Goal: Contribute content: Contribute content

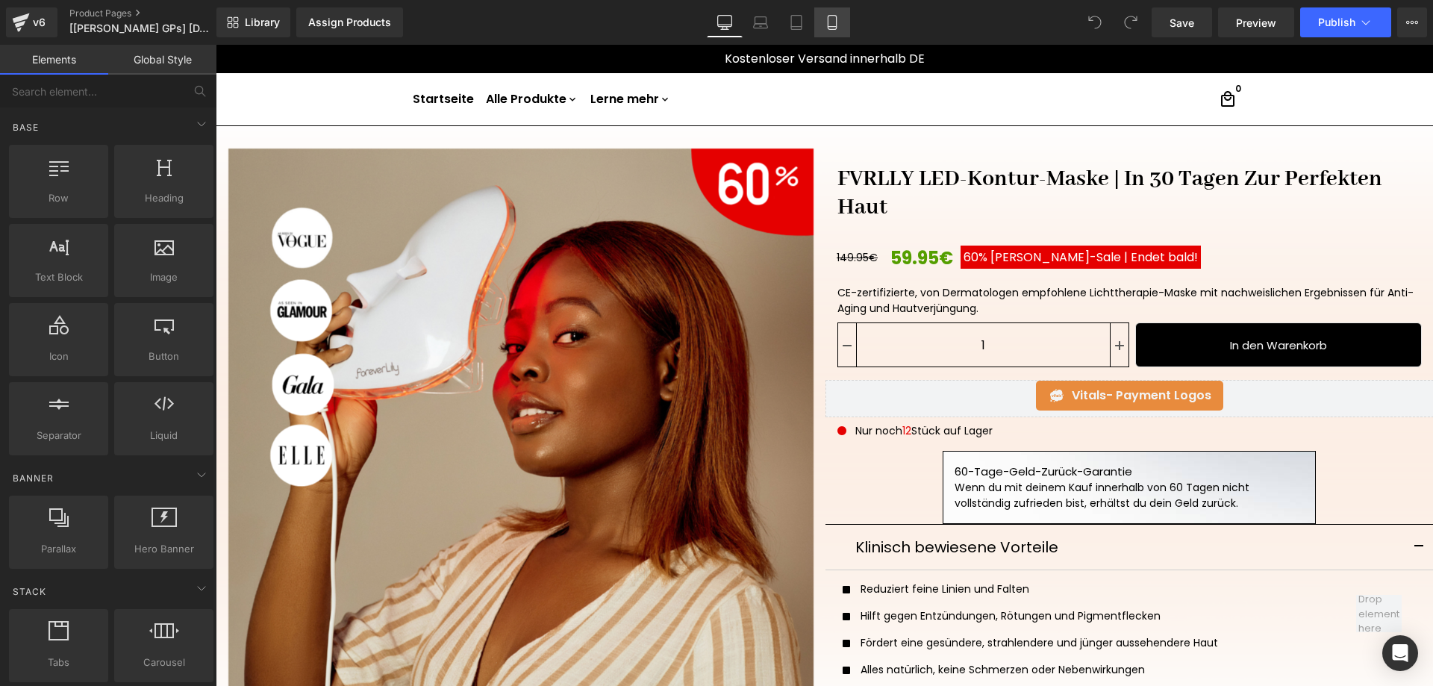
click at [827, 25] on icon at bounding box center [832, 22] width 15 height 15
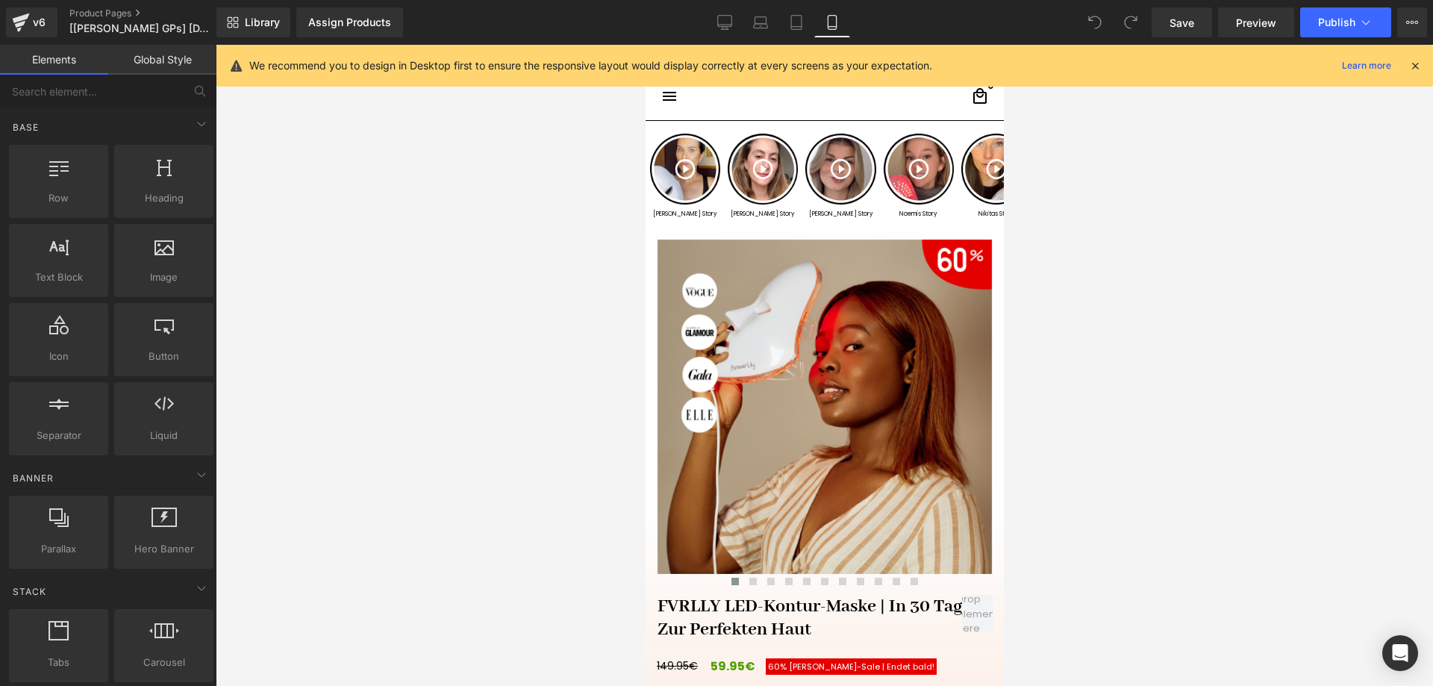
click at [1416, 69] on icon at bounding box center [1415, 65] width 13 height 13
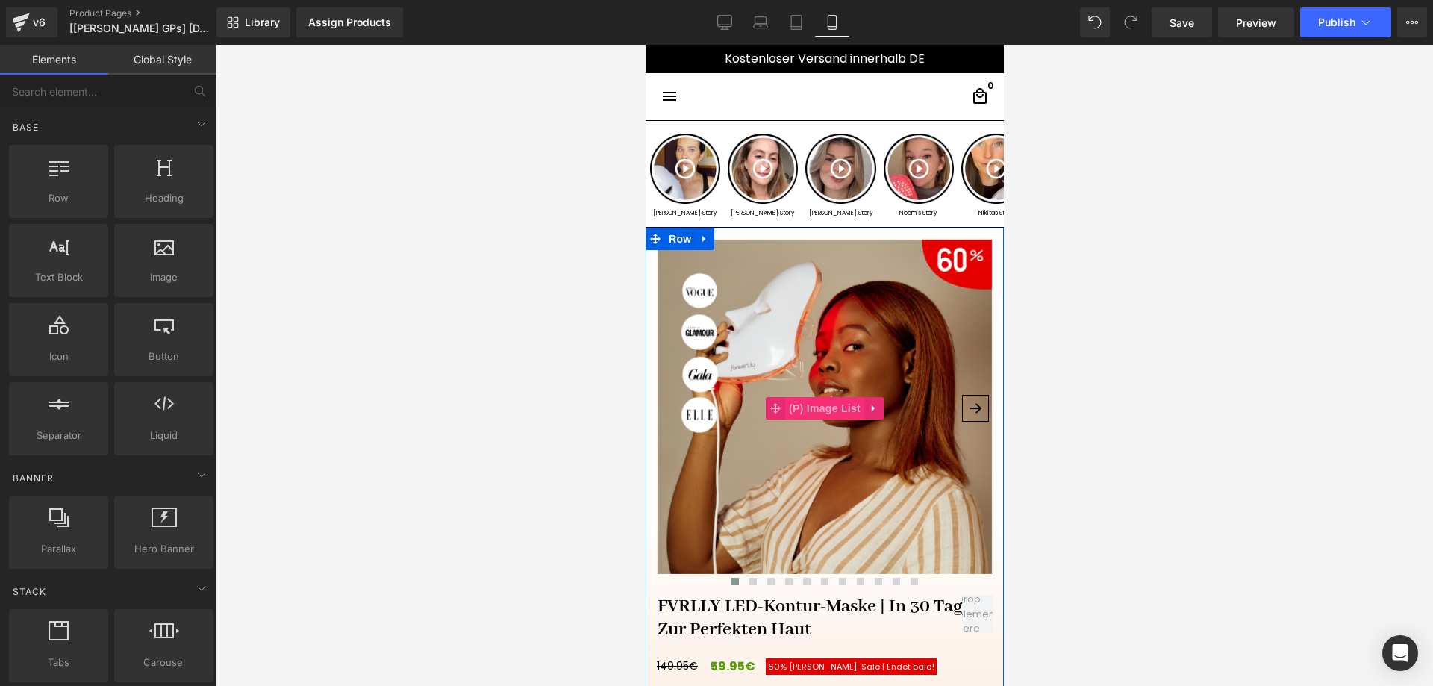
click at [808, 411] on span "(P) Image List" at bounding box center [824, 408] width 79 height 22
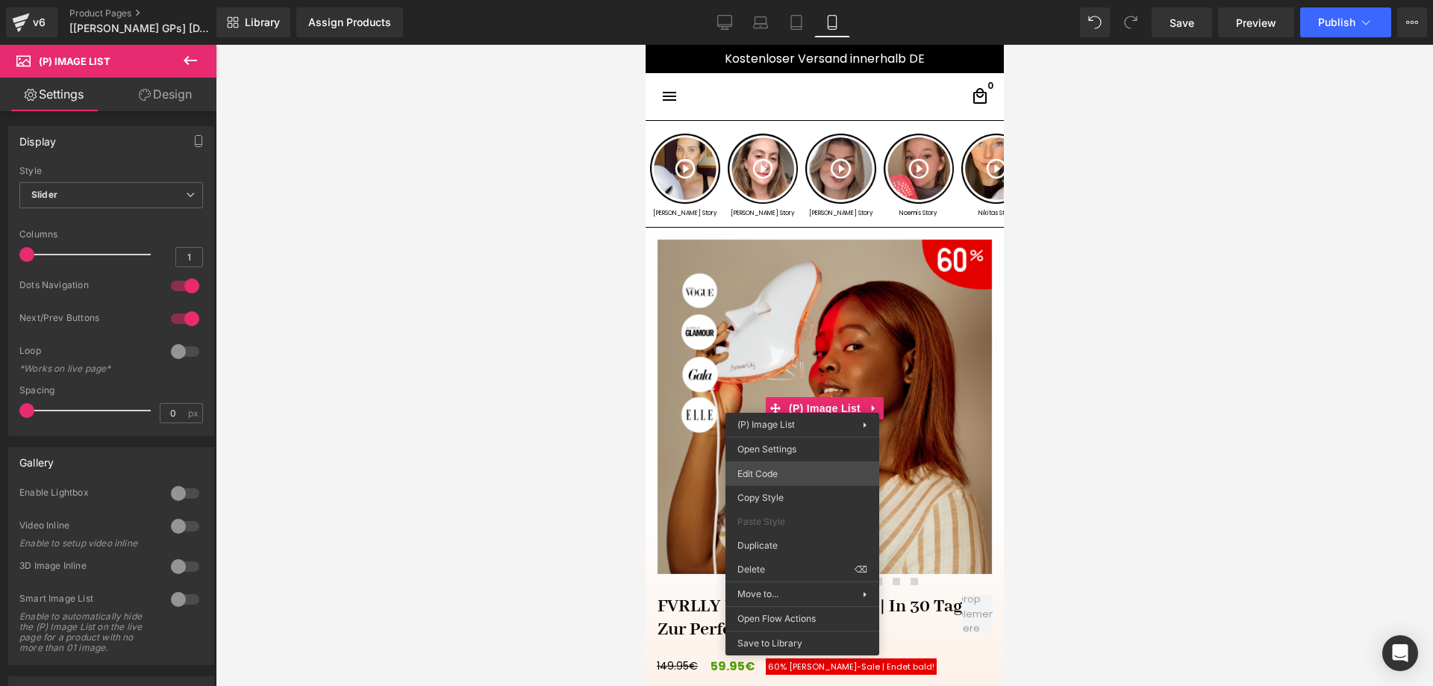
click at [790, 0] on div "(P) Image List You are previewing how the will restyle your page. You can not e…" at bounding box center [716, 0] width 1433 height 0
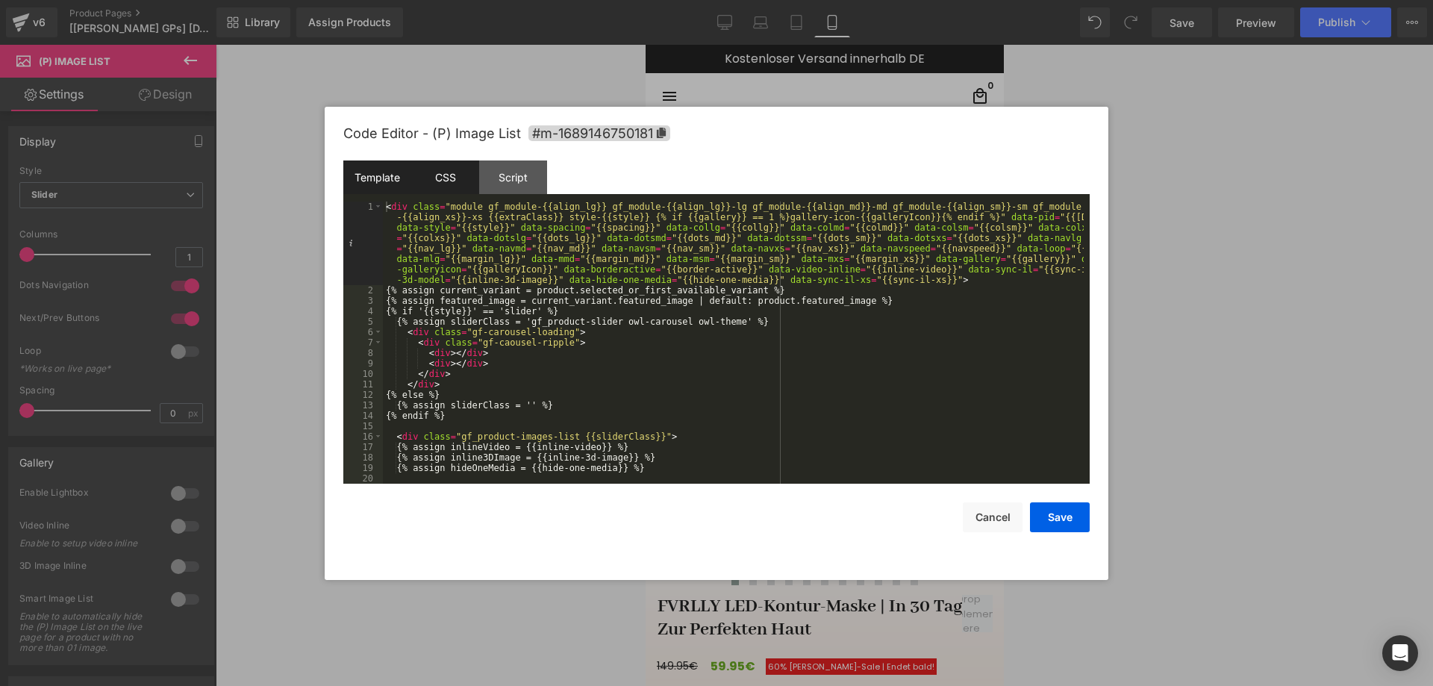
click at [446, 174] on div "CSS" at bounding box center [445, 178] width 68 height 34
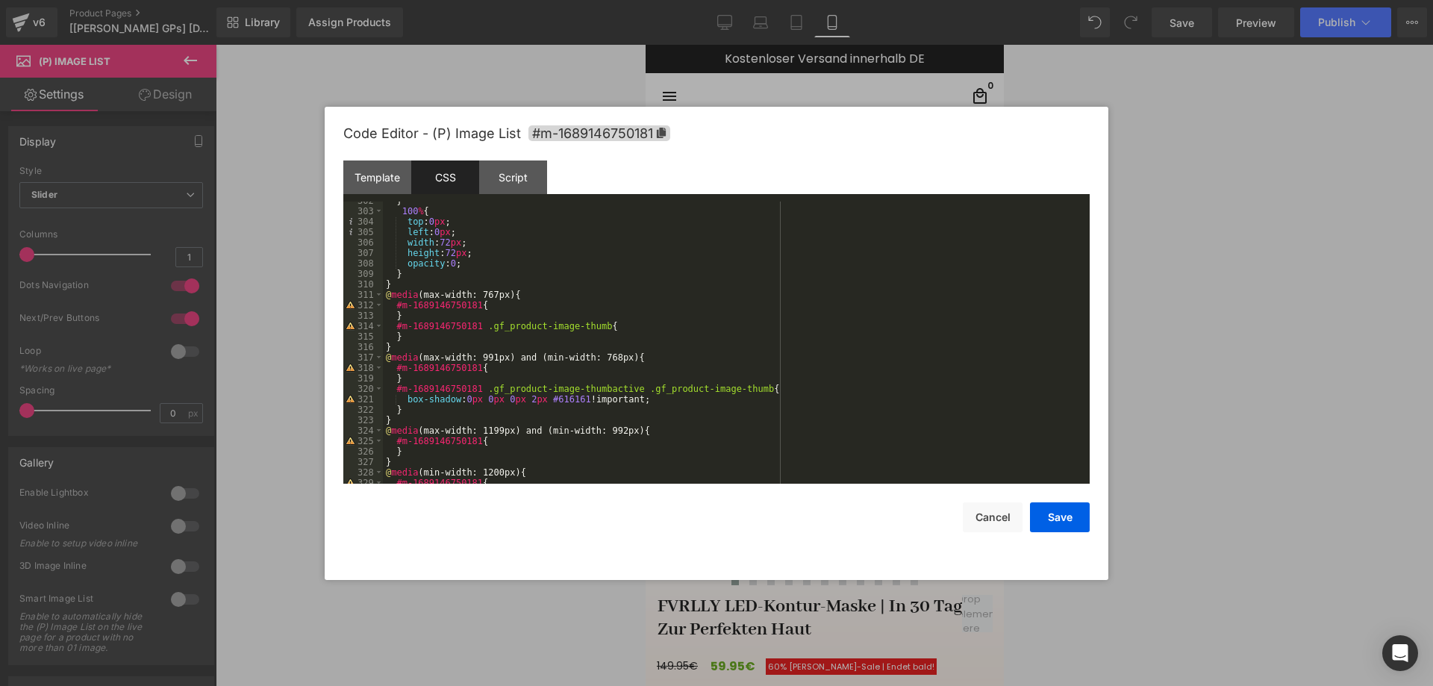
scroll to position [3225, 0]
click at [435, 337] on div "} 100 % { top : 0 px ; left : 0 px ; width : 72 px ; height : 72 px ; opacity :…" at bounding box center [733, 347] width 701 height 303
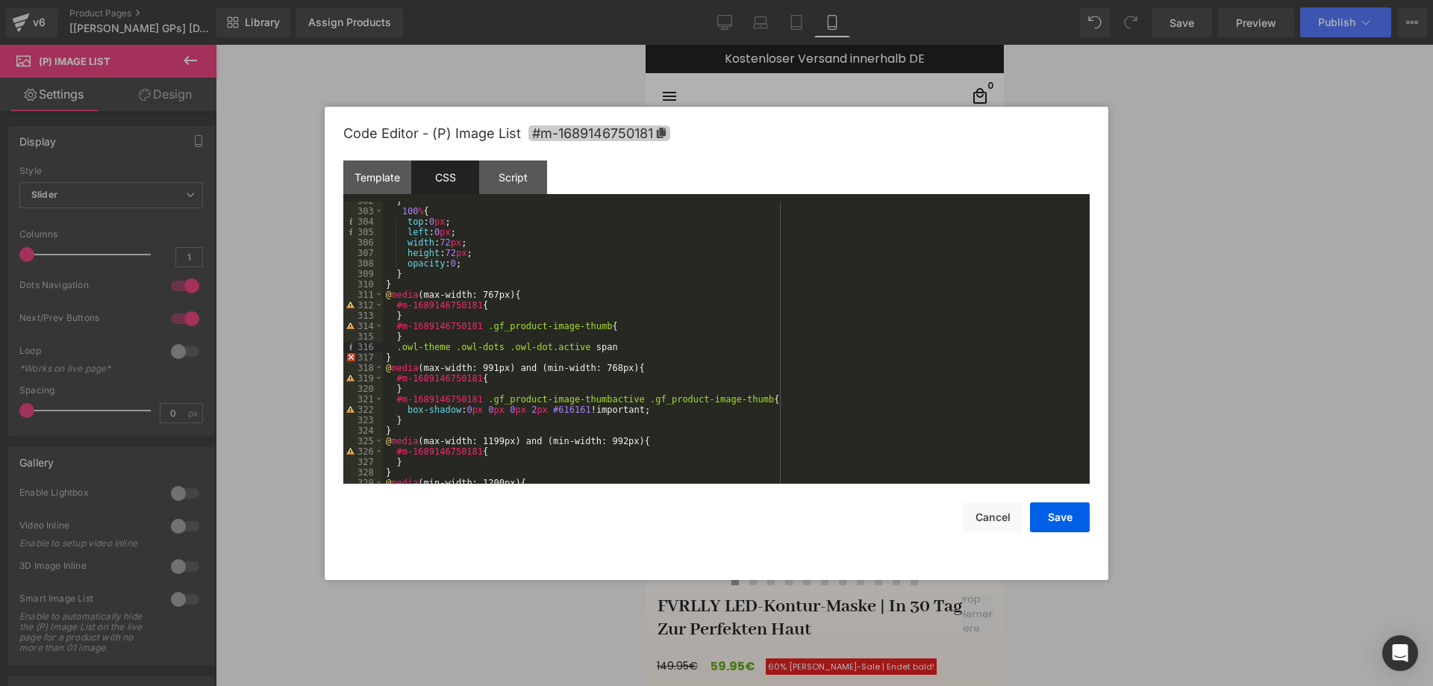
click at [661, 129] on icon at bounding box center [661, 133] width 9 height 10
click at [396, 349] on div "} 100 % { top : 0 px ; left : 0 px ; width : 72 px ; height : 72 px ; opacity :…" at bounding box center [733, 347] width 701 height 303
paste textarea
click at [703, 344] on div "} 100 % { top : 0 px ; left : 0 px ; width : 72 px ; height : 72 px ; opacity :…" at bounding box center [733, 347] width 701 height 303
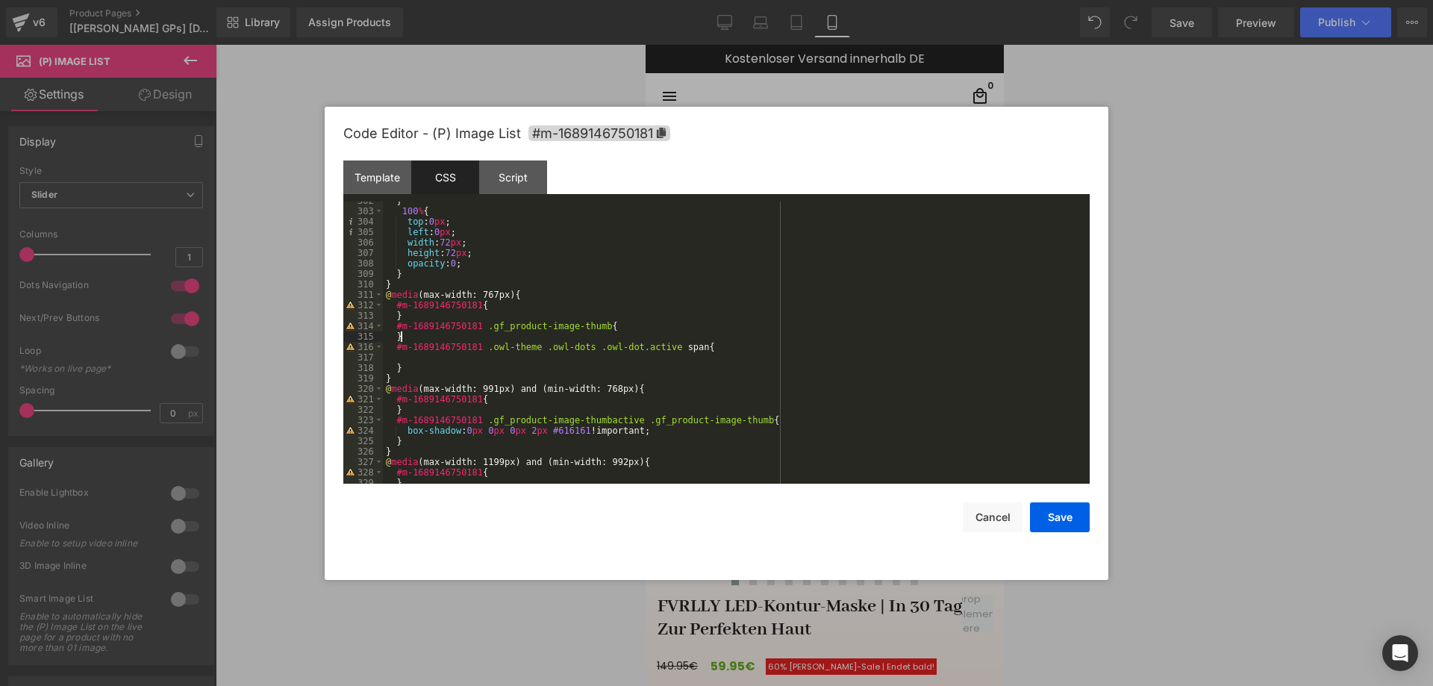
click at [451, 336] on div "} 100 % { top : 0 px ; left : 0 px ; width : 72 px ; height : 72 px ; opacity :…" at bounding box center [733, 347] width 701 height 303
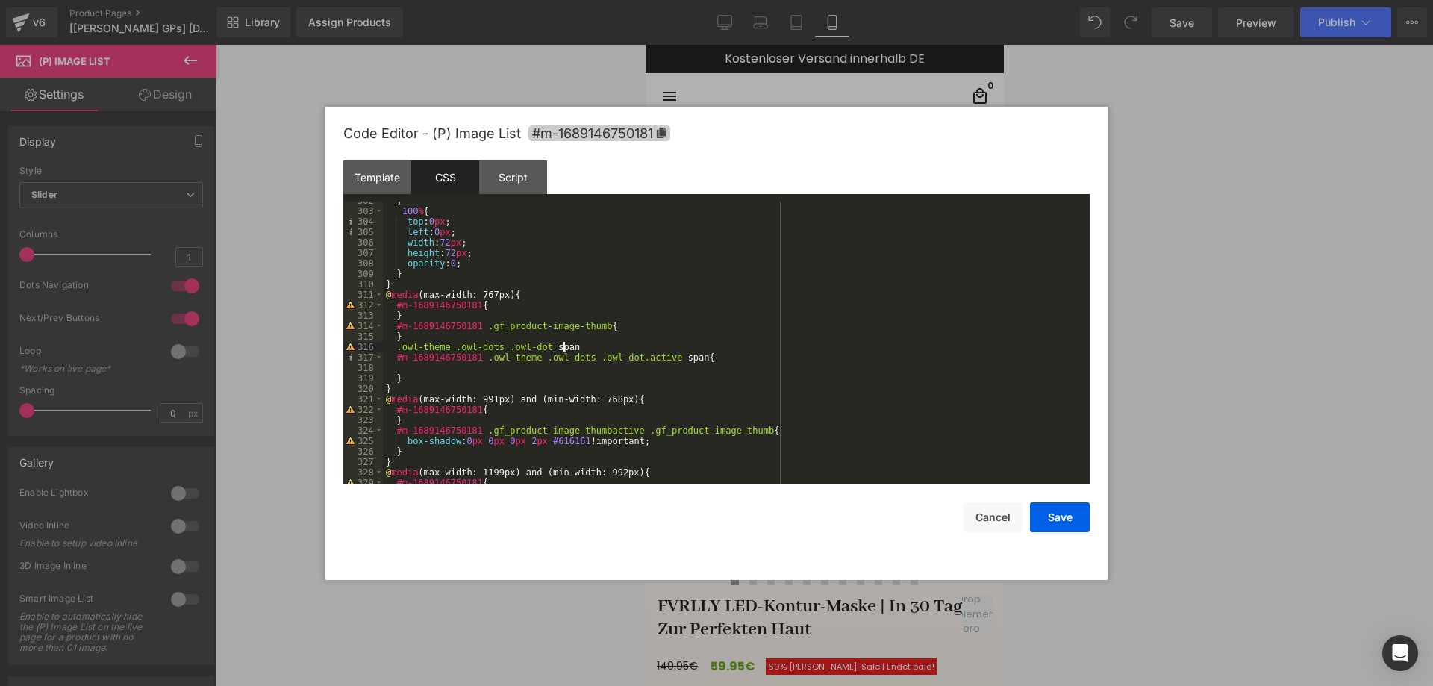
click at [669, 130] on span "#m-1689146750181" at bounding box center [600, 133] width 142 height 16
click at [396, 351] on div "} 100 % { top : 0 px ; left : 0 px ; width : 72 px ; height : 72 px ; opacity :…" at bounding box center [733, 347] width 701 height 303
paste textarea
click at [667, 348] on div "} 100 % { top : 0 px ; left : 0 px ; width : 72 px ; height : 72 px ; opacity :…" at bounding box center [733, 347] width 701 height 303
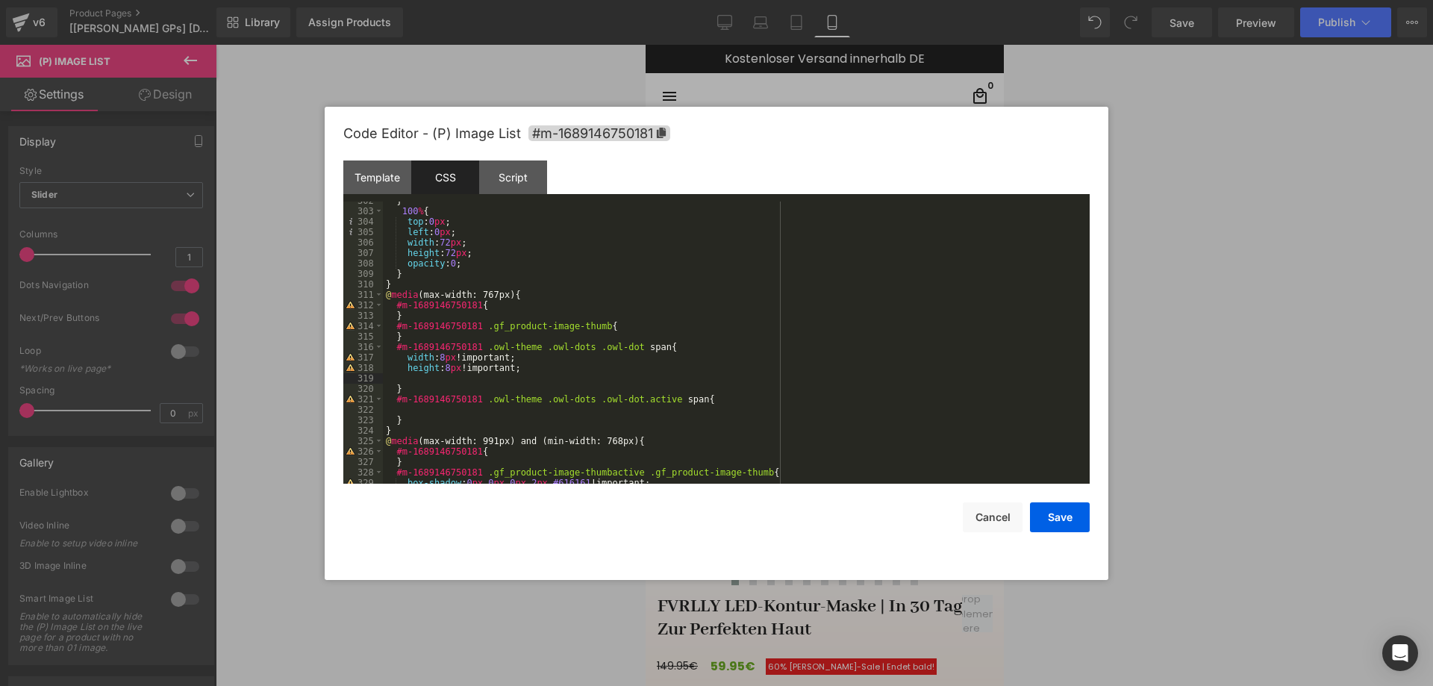
paste textarea
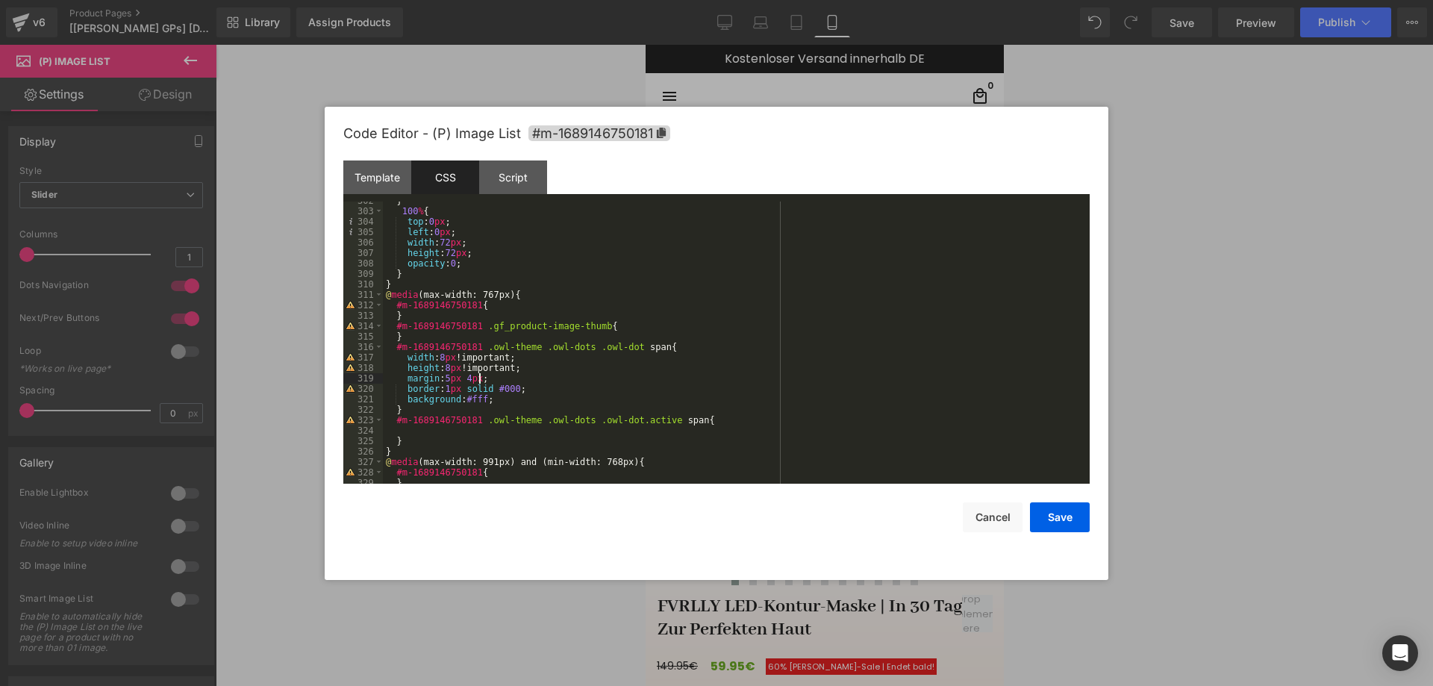
click at [482, 380] on div "} 100 % { top : 0 px ; left : 0 px ; width : 72 px ; height : 72 px ; opacity :…" at bounding box center [733, 347] width 701 height 303
click at [482, 373] on div "} 100 % { top : 0 px ; left : 0 px ; width : 72 px ; height : 72 px ; opacity :…" at bounding box center [733, 347] width 701 height 303
click at [488, 381] on div "} 100 % { top : 0 px ; left : 0 px ; width : 72 px ; height : 72 px ; opacity :…" at bounding box center [733, 343] width 701 height 282
drag, startPoint x: 479, startPoint y: 381, endPoint x: 532, endPoint y: 378, distance: 53.1
click at [532, 378] on div "} 100 % { top : 0 px ; left : 0 px ; width : 72 px ; height : 72 px ; opacity :…" at bounding box center [733, 347] width 701 height 303
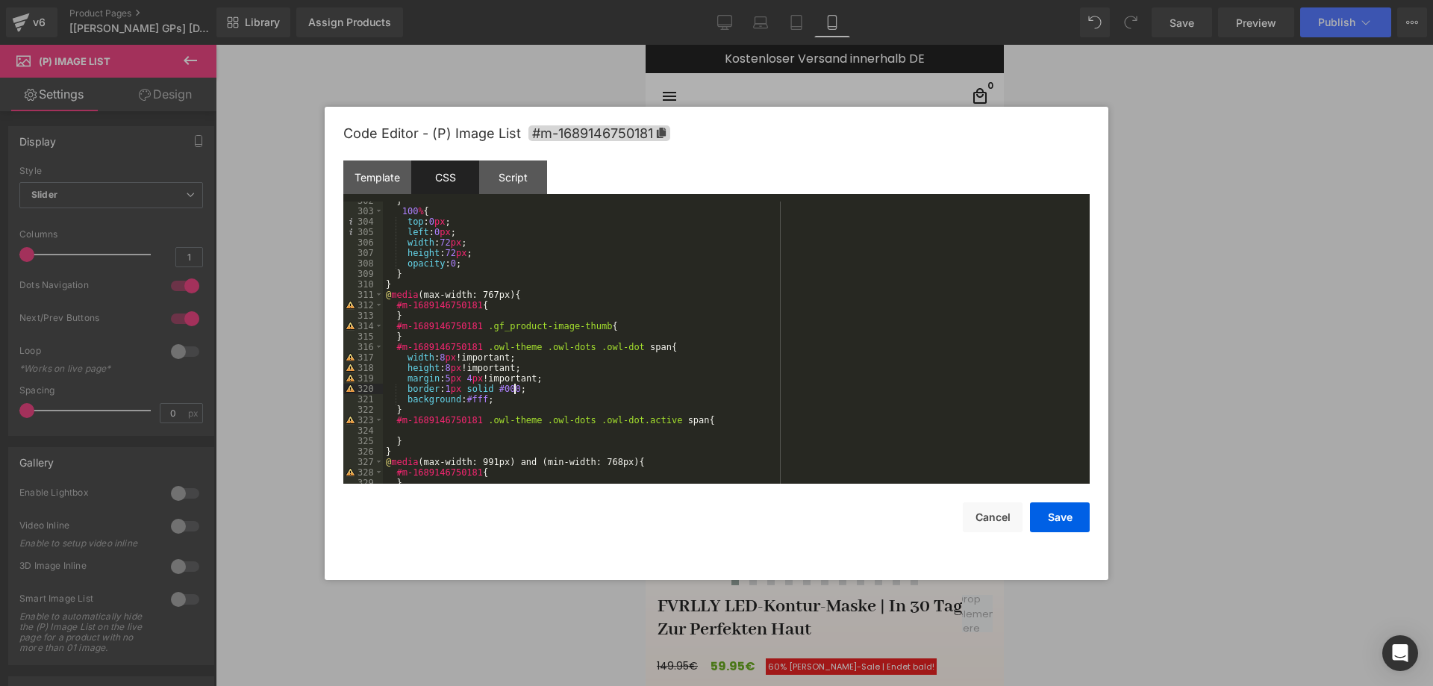
click at [514, 388] on div "} 100 % { top : 0 px ; left : 0 px ; width : 72 px ; height : 72 px ; opacity :…" at bounding box center [733, 347] width 701 height 303
click at [485, 401] on div "} 100 % { top : 0 px ; left : 0 px ; width : 72 px ; height : 72 px ; opacity :…" at bounding box center [733, 347] width 701 height 303
drag, startPoint x: 407, startPoint y: 401, endPoint x: 570, endPoint y: 401, distance: 163.5
click at [570, 401] on div "} 100 % { top : 0 px ; left : 0 px ; width : 72 px ; height : 72 px ; opacity :…" at bounding box center [733, 347] width 701 height 303
click at [482, 431] on div "} 100 % { top : 0 px ; left : 0 px ; width : 72 px ; height : 72 px ; opacity :…" at bounding box center [733, 347] width 701 height 303
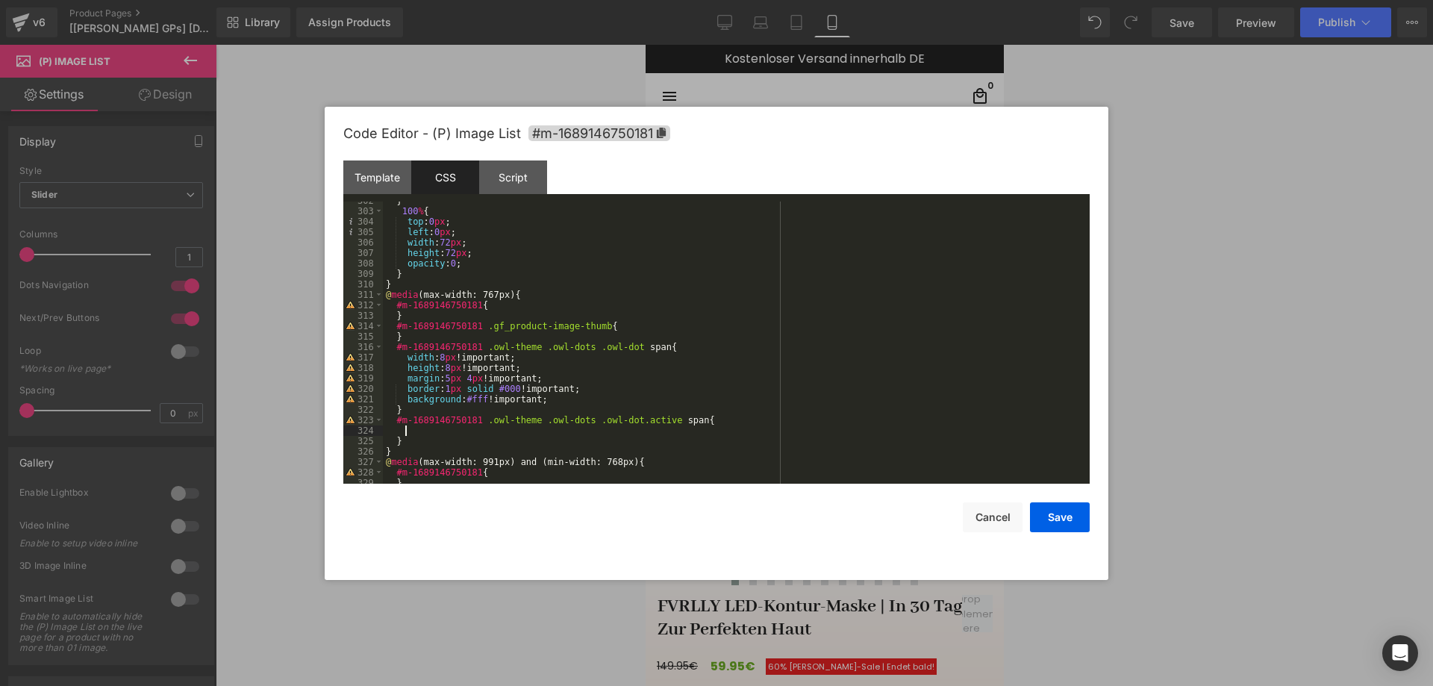
paste textarea
drag, startPoint x: 471, startPoint y: 431, endPoint x: 484, endPoint y: 430, distance: 12.7
click at [484, 430] on div "} 100 % { top : 0 px ; left : 0 px ; width : 72 px ; height : 72 px ; opacity :…" at bounding box center [733, 347] width 701 height 303
click at [628, 325] on div "} 100 % { top : 0 px ; left : 0 px ; width : 72 px ; height : 72 px ; opacity :…" at bounding box center [733, 347] width 701 height 303
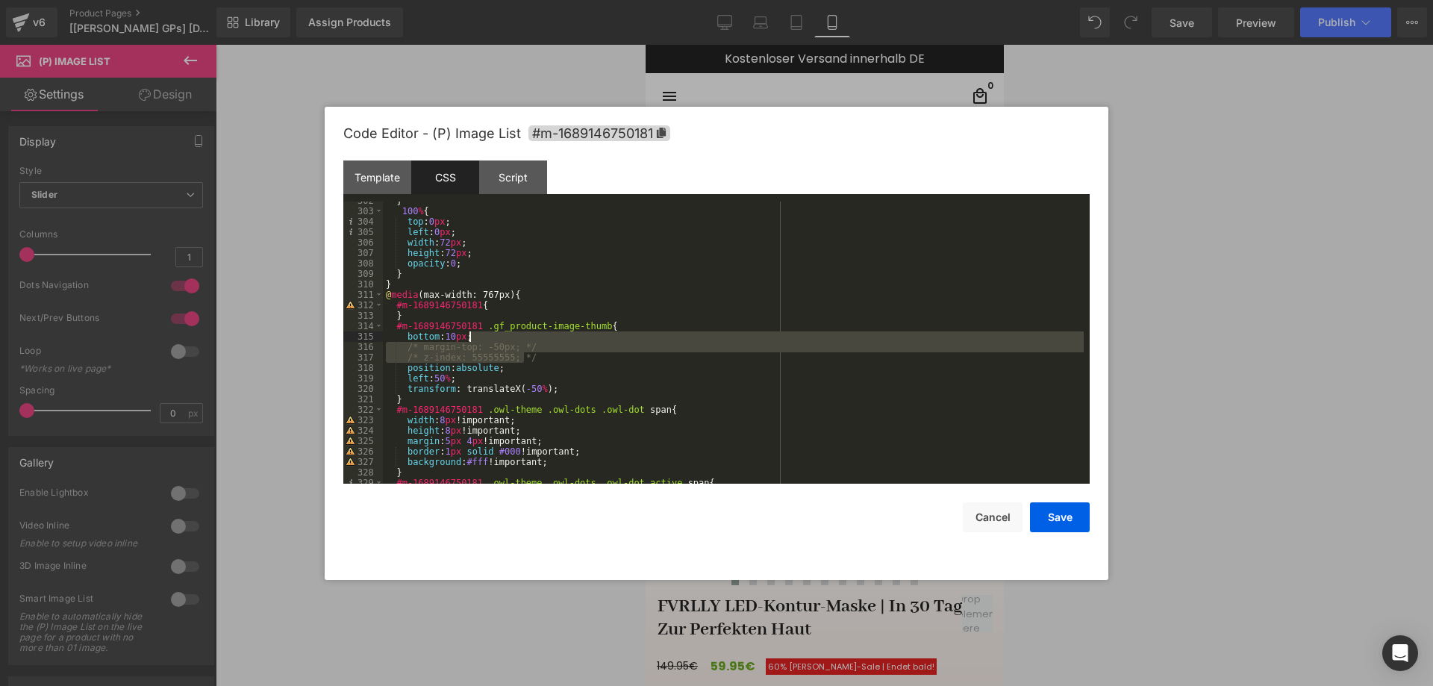
drag, startPoint x: 532, startPoint y: 358, endPoint x: 531, endPoint y: 337, distance: 20.9
click at [531, 337] on div "} 100 % { top : 0 px ; left : 0 px ; width : 72 px ; height : 72 px ; opacity :…" at bounding box center [733, 347] width 701 height 303
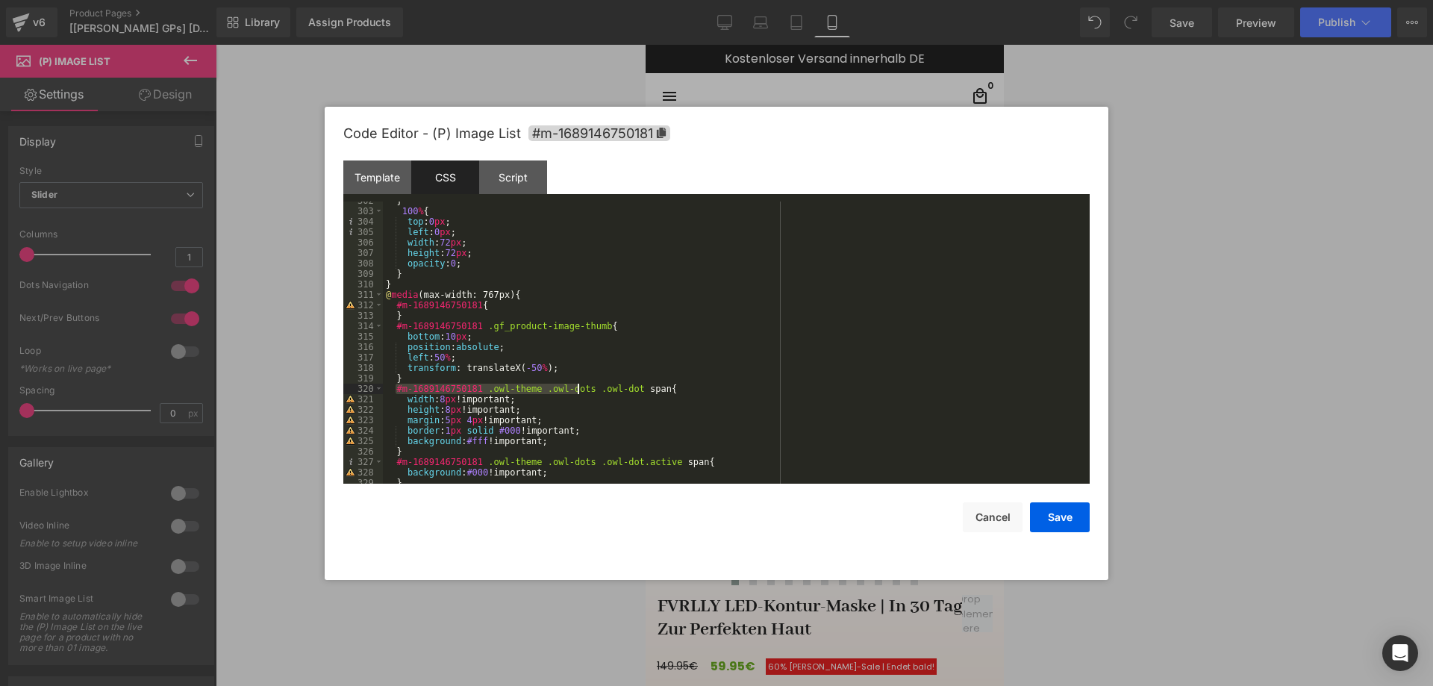
drag, startPoint x: 395, startPoint y: 391, endPoint x: 576, endPoint y: 390, distance: 181.4
click at [576, 390] on div "} 100 % { top : 0 px ; left : 0 px ; width : 72 px ; height : 72 px ; opacity :…" at bounding box center [733, 347] width 701 height 303
drag, startPoint x: 394, startPoint y: 324, endPoint x: 594, endPoint y: 324, distance: 200.1
click at [594, 324] on div "} 100 % { top : 0 px ; left : 0 px ; width : 72 px ; height : 72 px ; opacity :…" at bounding box center [733, 347] width 701 height 303
drag, startPoint x: 455, startPoint y: 401, endPoint x: 507, endPoint y: 399, distance: 52.3
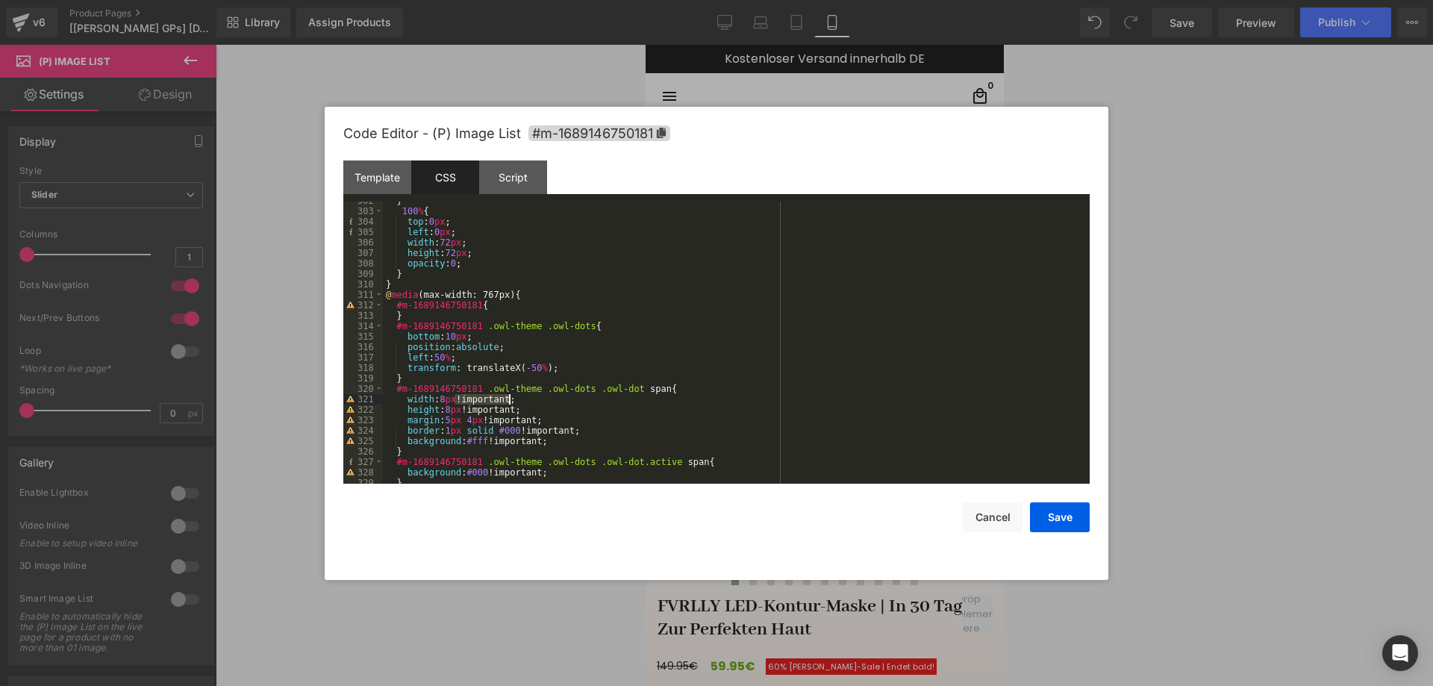
click at [507, 399] on div "} 100 % { top : 0 px ; left : 0 px ; width : 72 px ; height : 72 px ; opacity :…" at bounding box center [733, 347] width 701 height 303
click at [464, 337] on div "} 100 % { top : 0 px ; left : 0 px ; width : 72 px ; height : 72 px ; opacity :…" at bounding box center [733, 347] width 701 height 303
click at [495, 344] on div "} 100 % { top : 0 px ; left : 0 px ; width : 72 px ; height : 72 px ; opacity :…" at bounding box center [733, 347] width 701 height 303
click at [451, 358] on div "} 100 % { top : 0 px ; left : 0 px ; width : 72 px ; height : 72 px ; opacity :…" at bounding box center [733, 347] width 701 height 303
click at [539, 369] on div "} 100 % { top : 0 px ; left : 0 px ; width : 72 px ; height : 72 px ; opacity :…" at bounding box center [733, 347] width 701 height 303
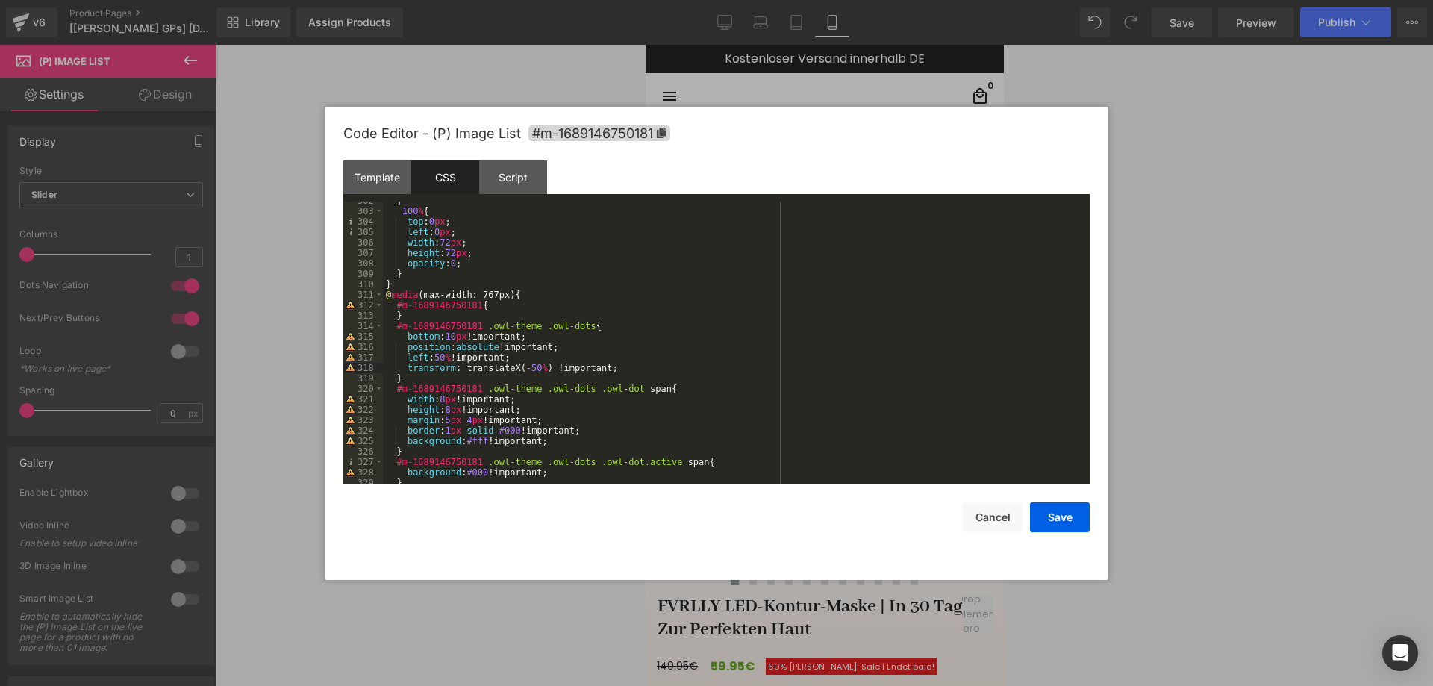
scroll to position [3360, 0]
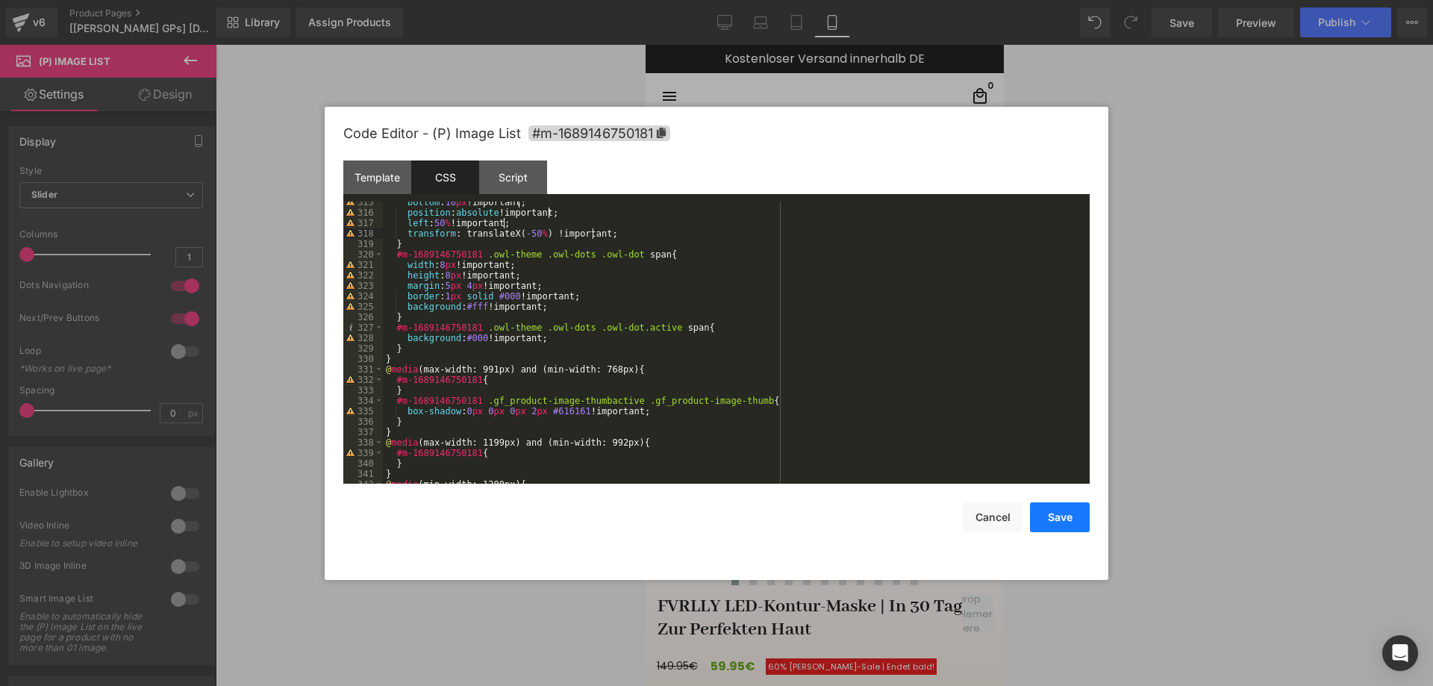
click at [1054, 508] on button "Save" at bounding box center [1060, 517] width 60 height 30
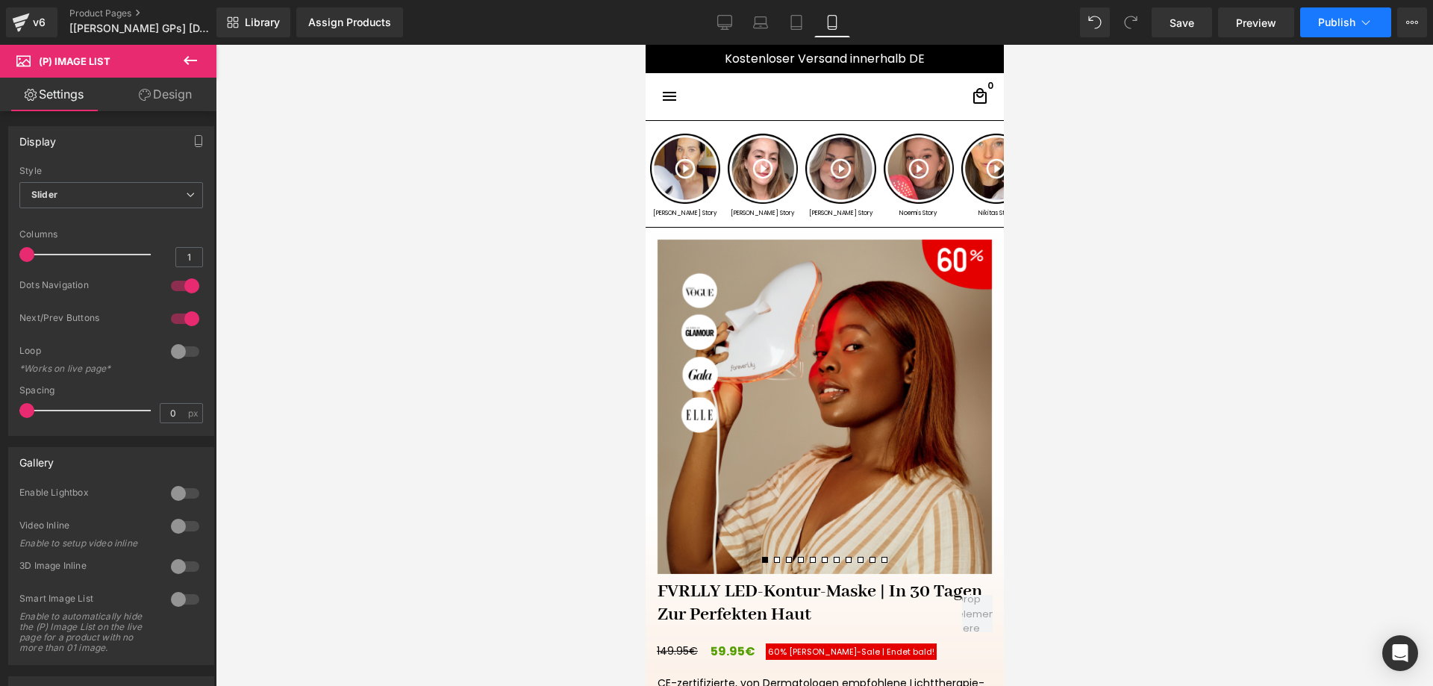
click at [1336, 25] on span "Publish" at bounding box center [1336, 22] width 37 height 12
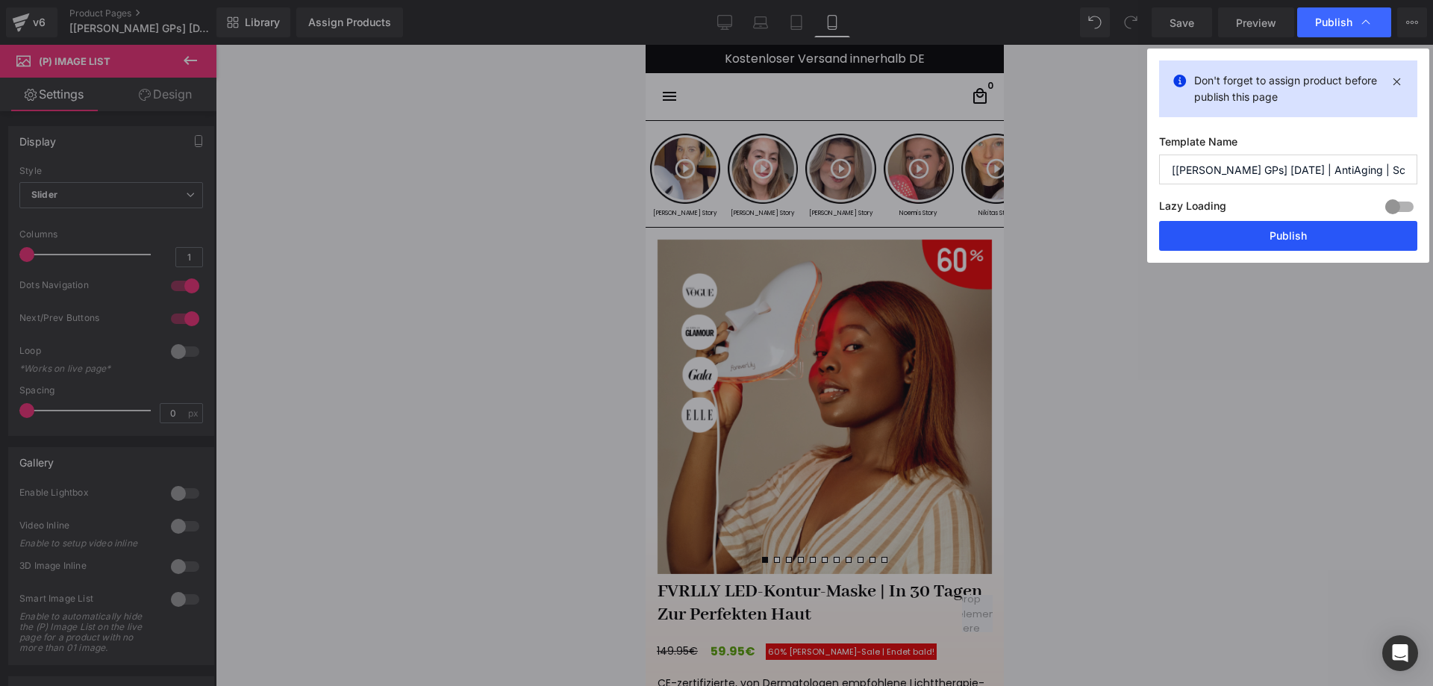
click at [1311, 239] on button "Publish" at bounding box center [1288, 236] width 258 height 30
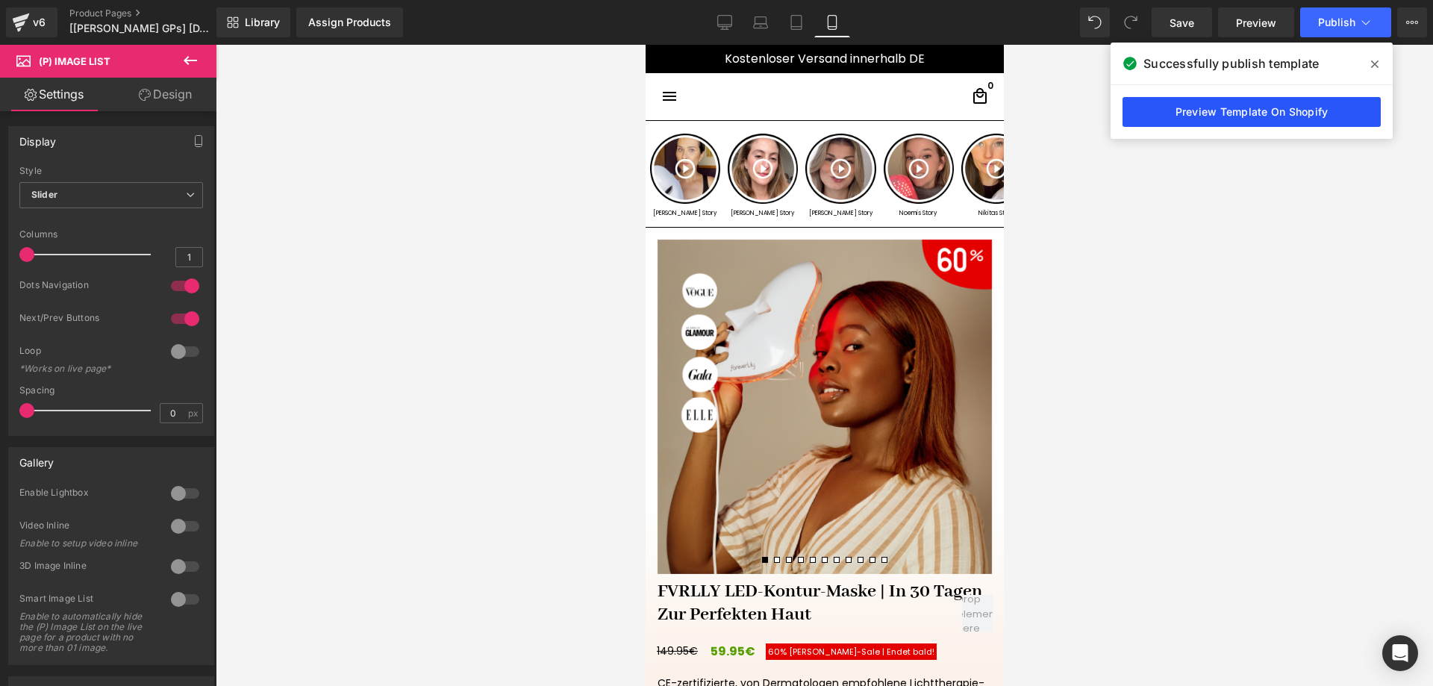
click at [1189, 115] on link "Preview Template On Shopify" at bounding box center [1252, 112] width 258 height 30
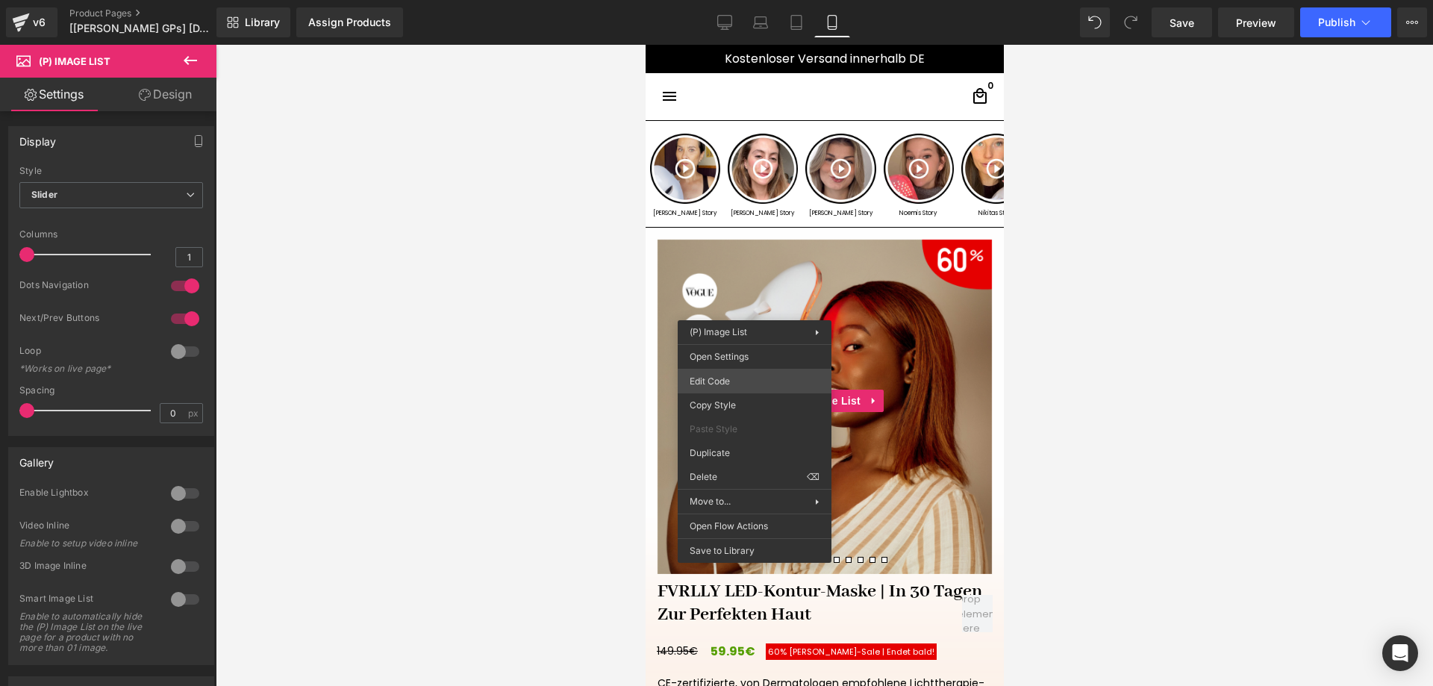
click at [713, 0] on div "(P) Image List You are previewing how the will restyle your page. You can not e…" at bounding box center [716, 0] width 1433 height 0
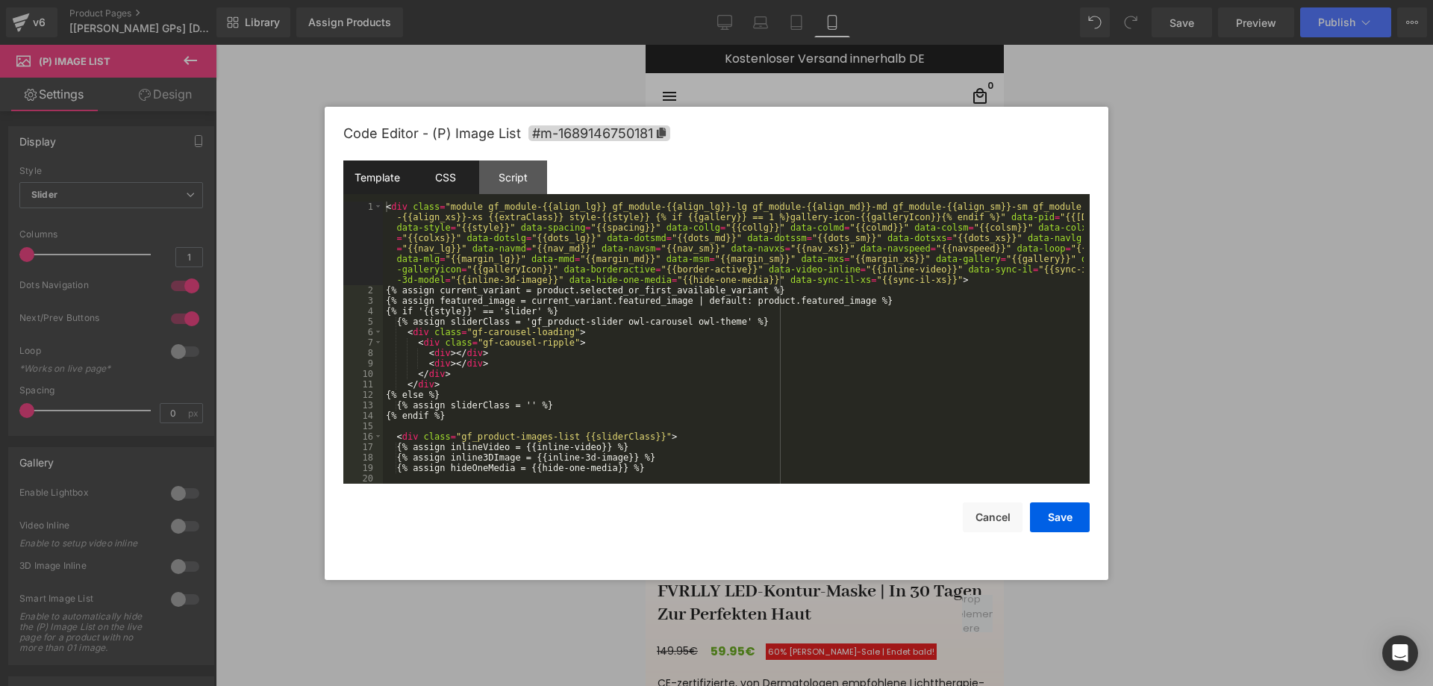
click at [441, 179] on div "CSS" at bounding box center [445, 178] width 68 height 34
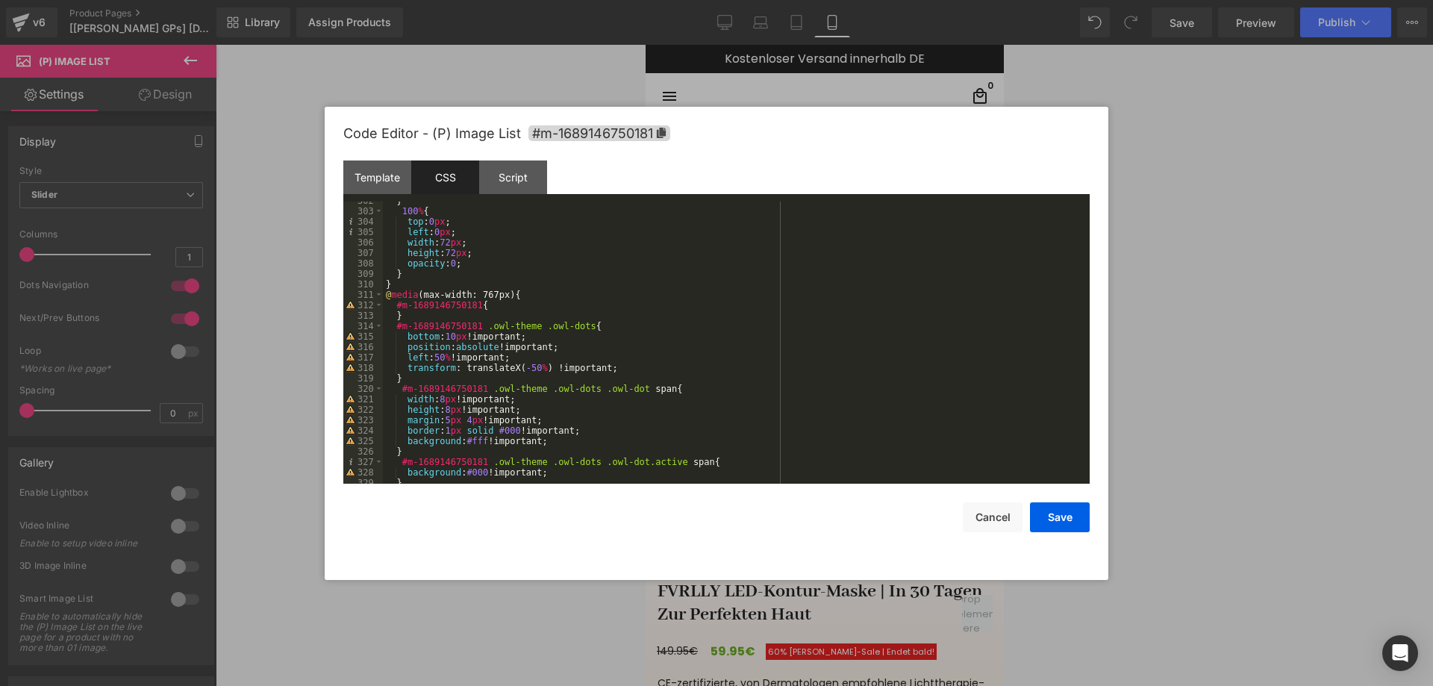
scroll to position [3270, 0]
